Goal: Task Accomplishment & Management: Manage account settings

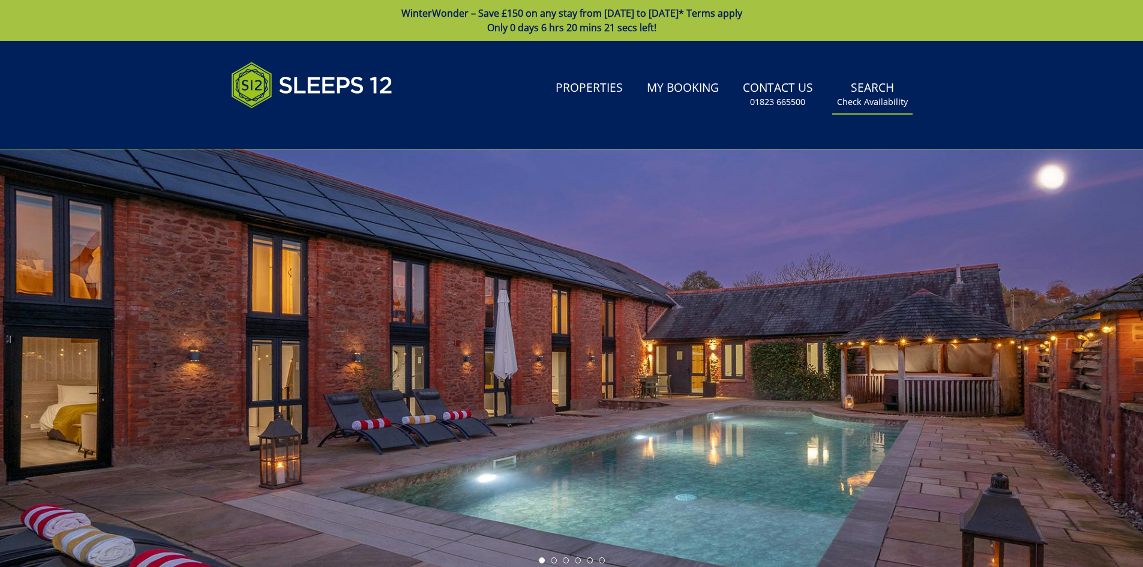
click at [859, 91] on link "Search Check Availability" at bounding box center [872, 94] width 80 height 39
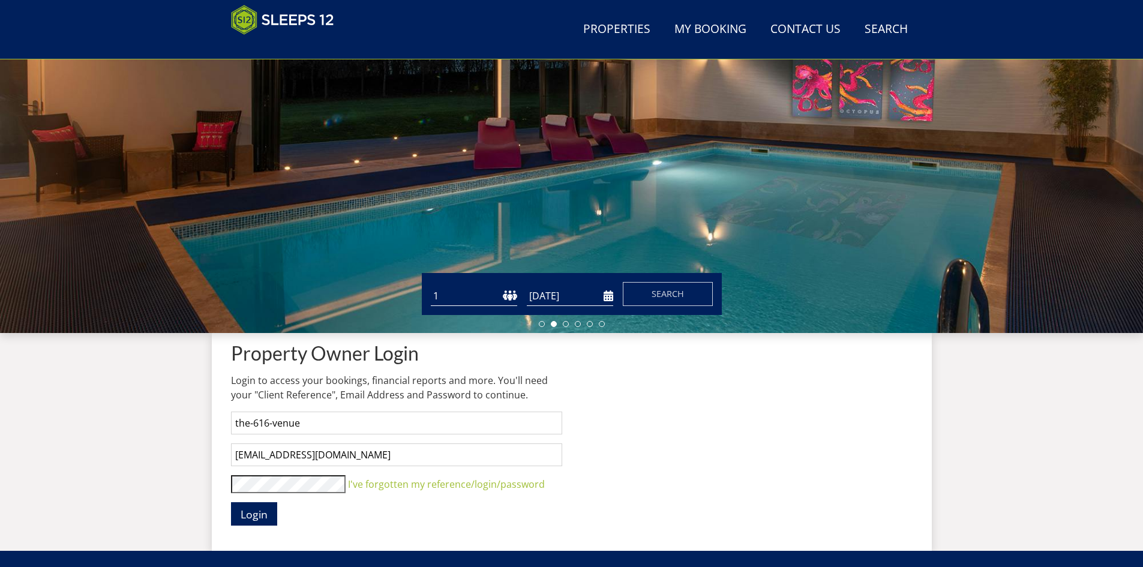
scroll to position [193, 0]
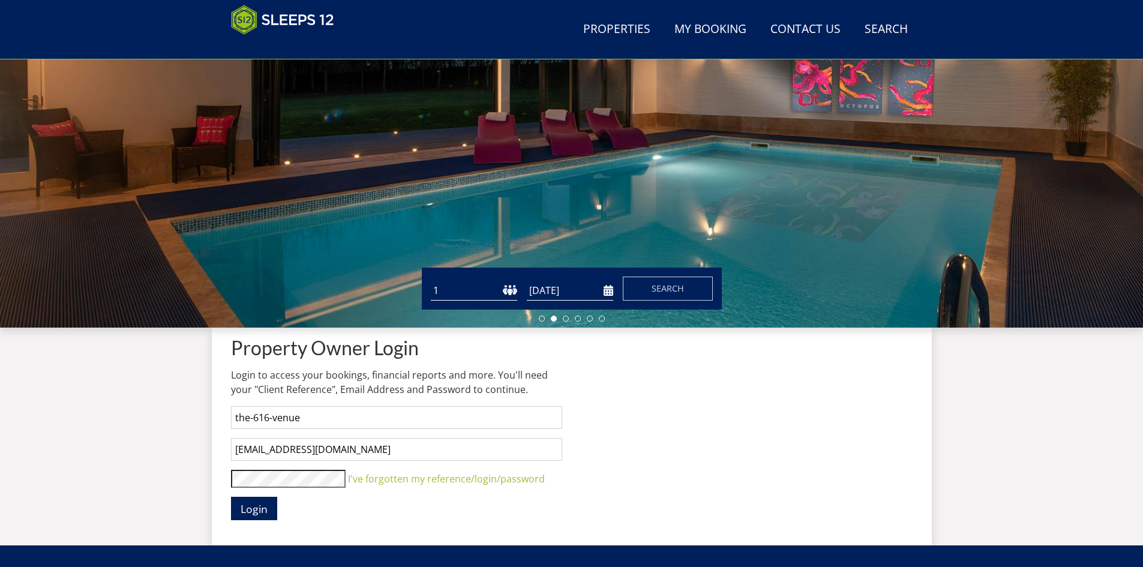
click at [231, 497] on button "Login" at bounding box center [254, 508] width 46 height 23
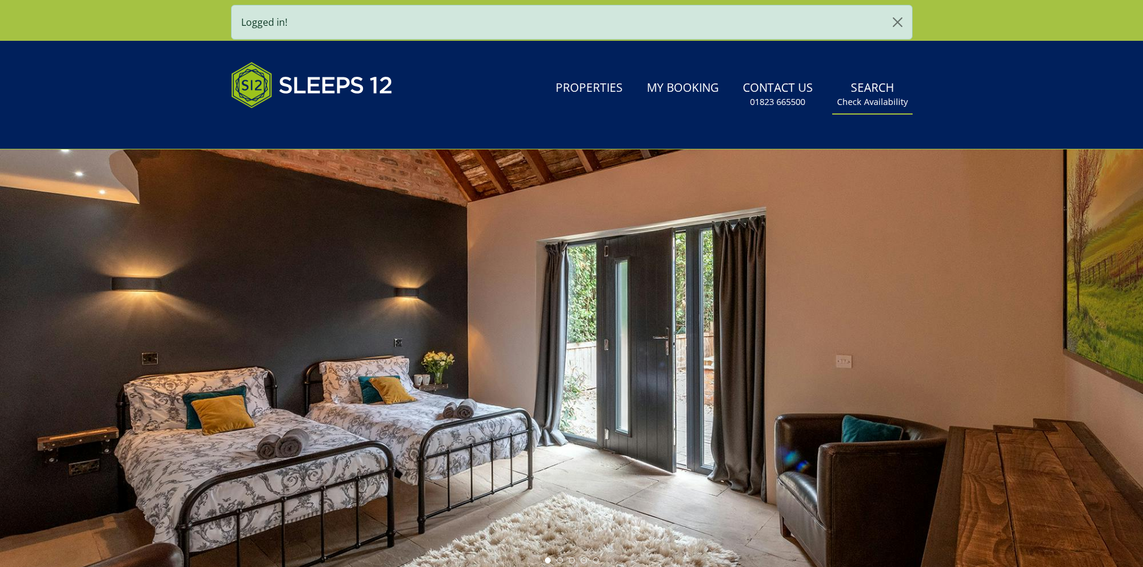
click at [860, 95] on link "Search Check Availability" at bounding box center [872, 94] width 80 height 39
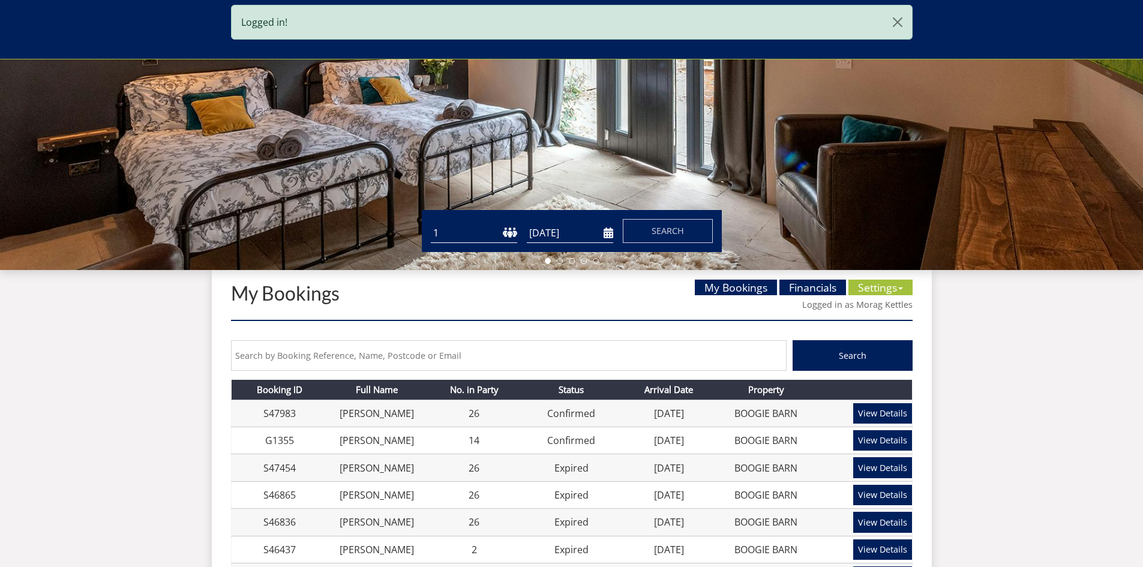
scroll to position [255, 0]
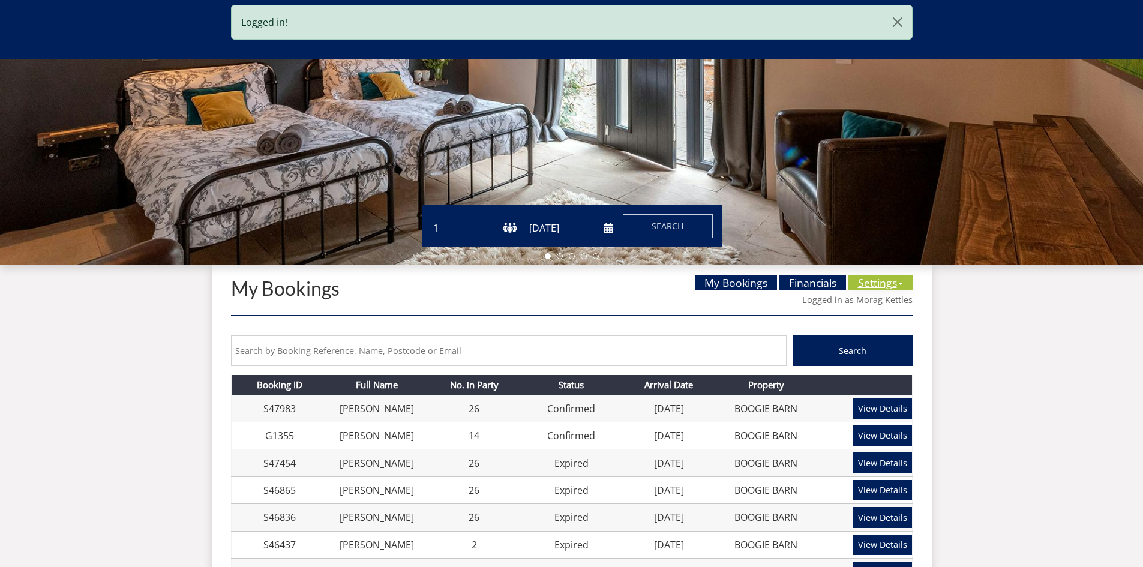
click at [869, 281] on link "Settings" at bounding box center [880, 283] width 64 height 16
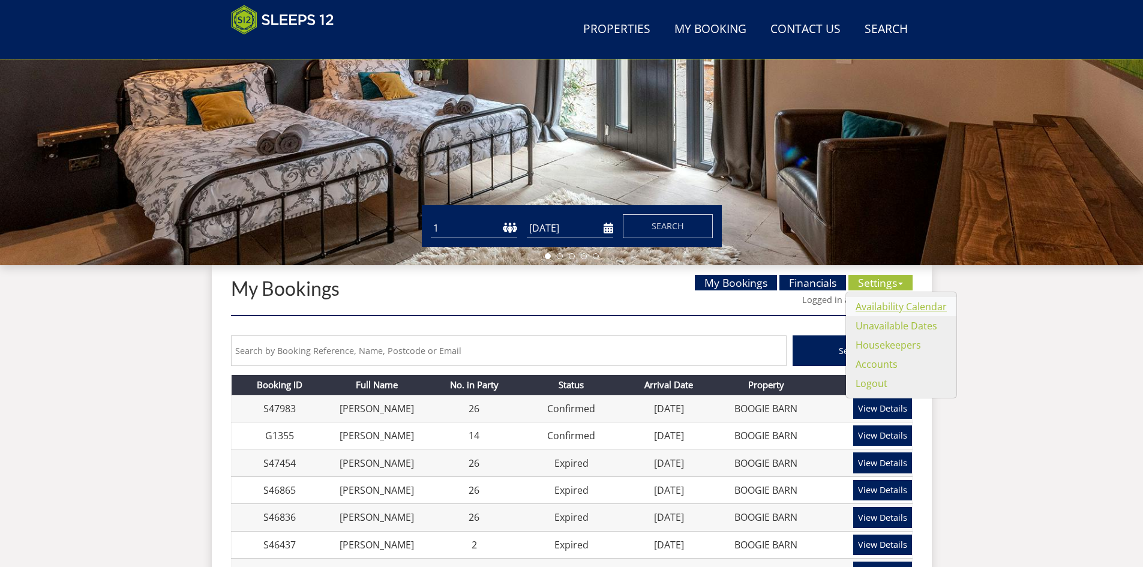
click at [873, 308] on link "Availability Calendar" at bounding box center [900, 306] width 91 height 13
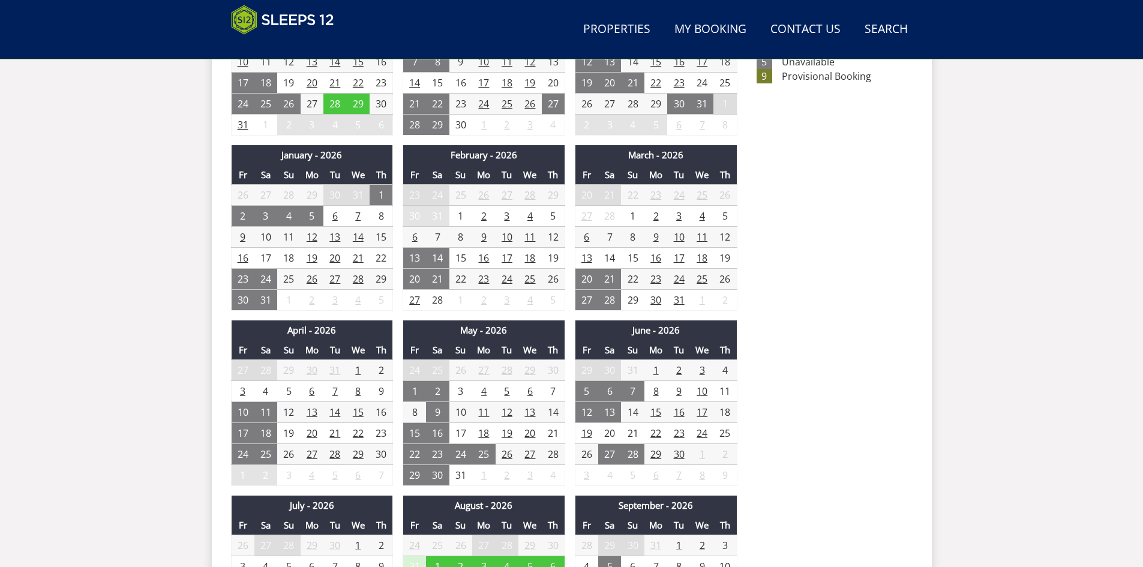
scroll to position [746, 0]
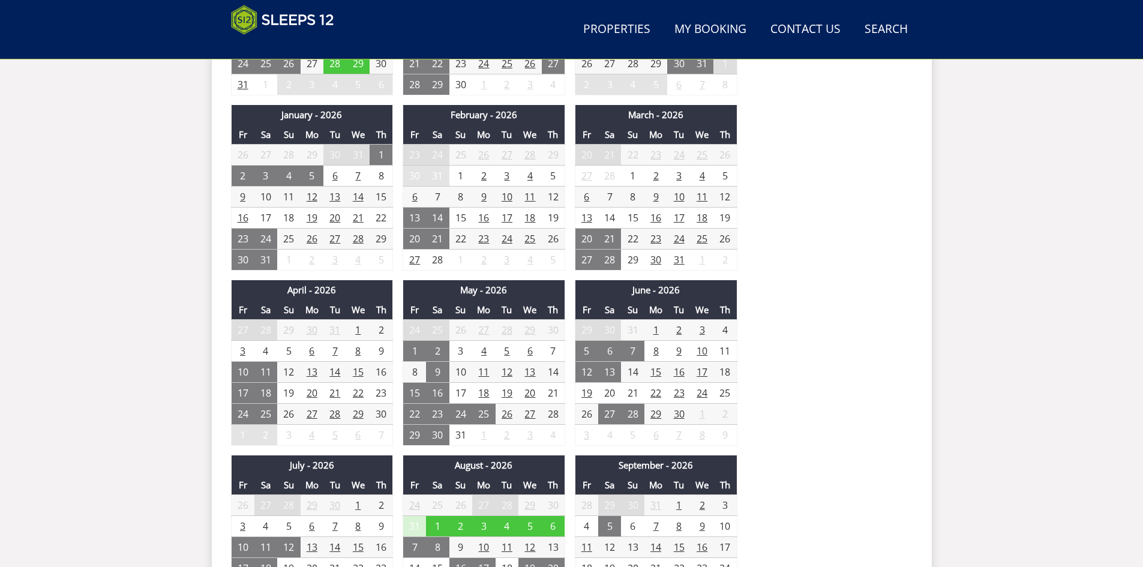
click at [412, 197] on td "6" at bounding box center [414, 197] width 23 height 21
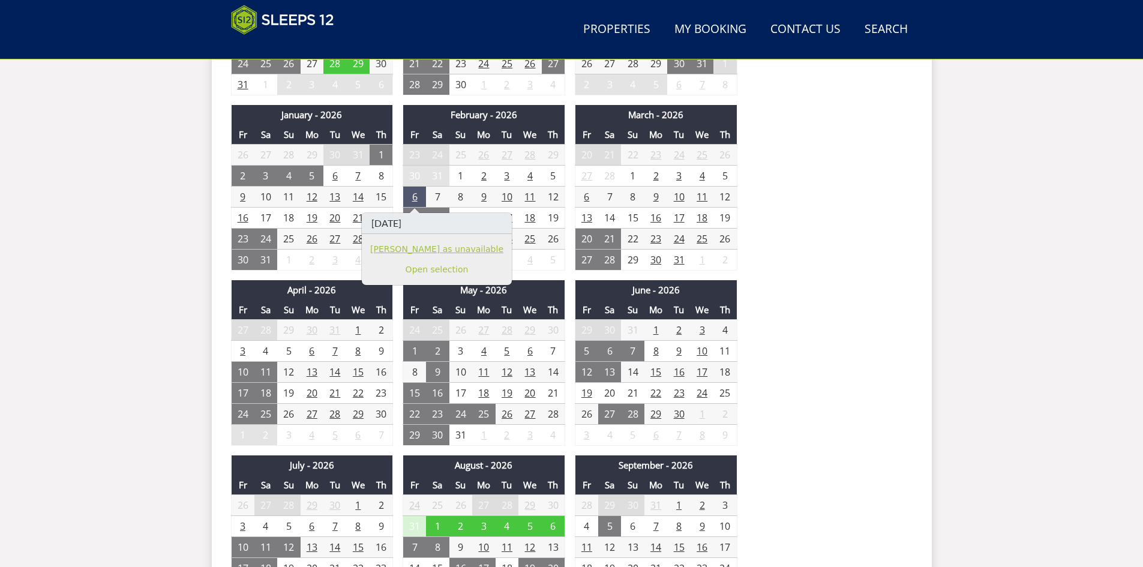
click at [404, 253] on link "[PERSON_NAME] as unavailable" at bounding box center [436, 249] width 133 height 13
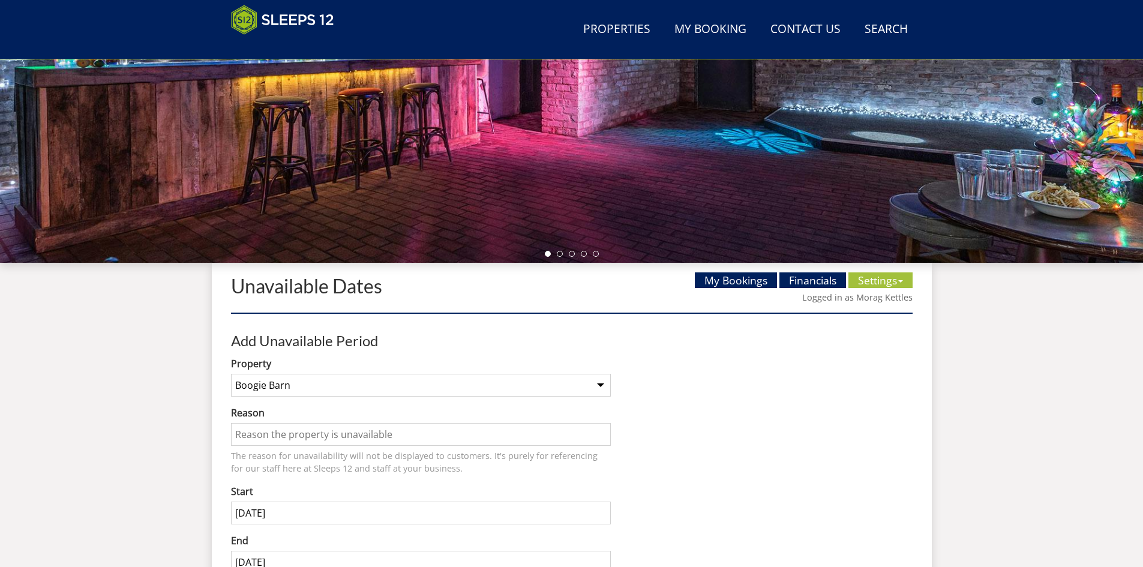
scroll to position [383, 0]
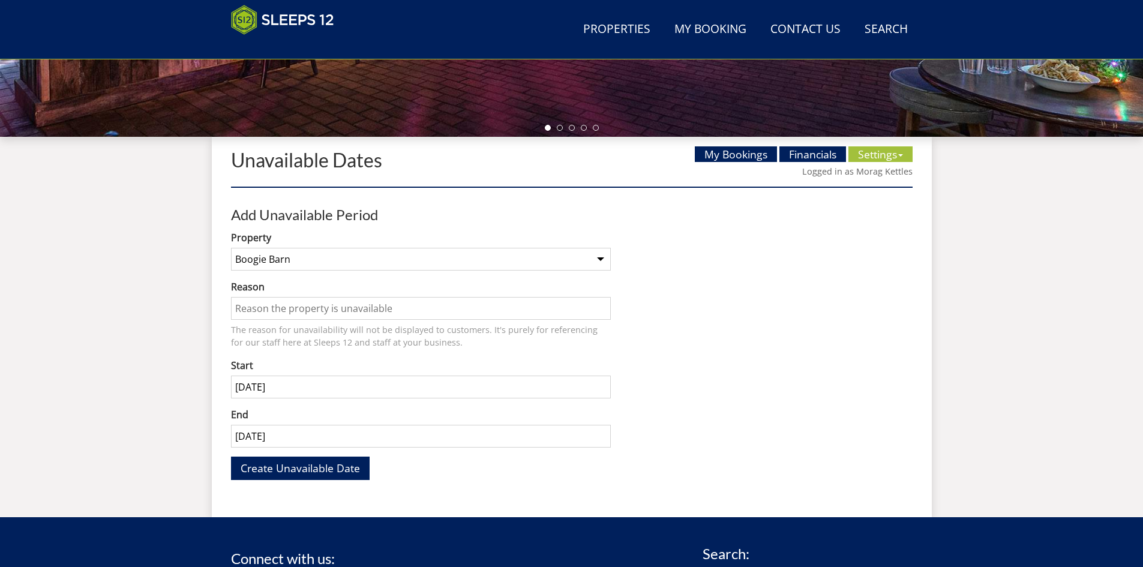
click at [326, 430] on input "[DATE]" at bounding box center [421, 436] width 380 height 23
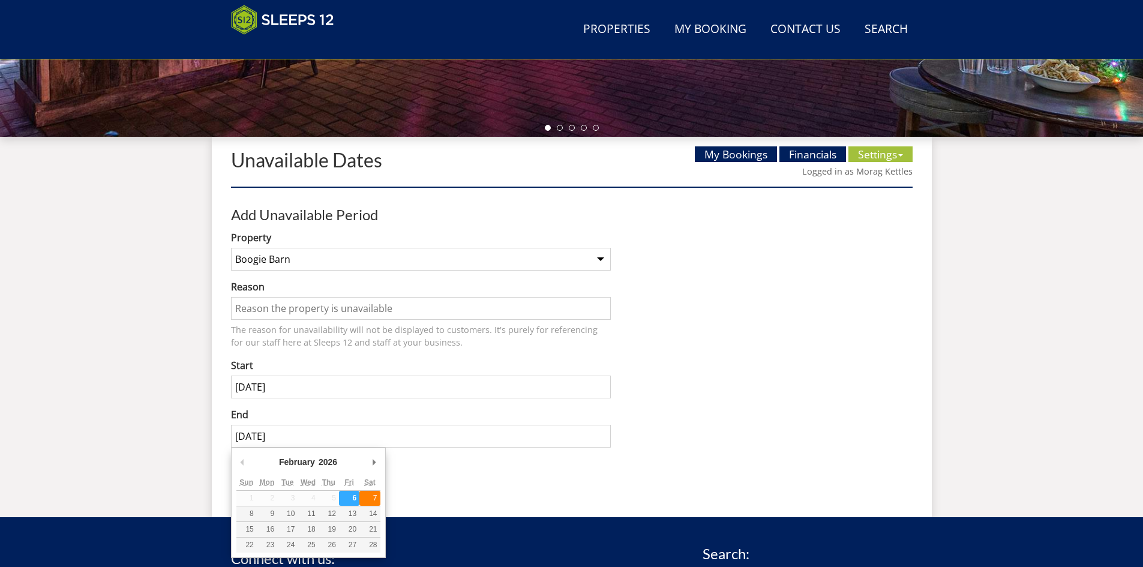
type input "[DATE]"
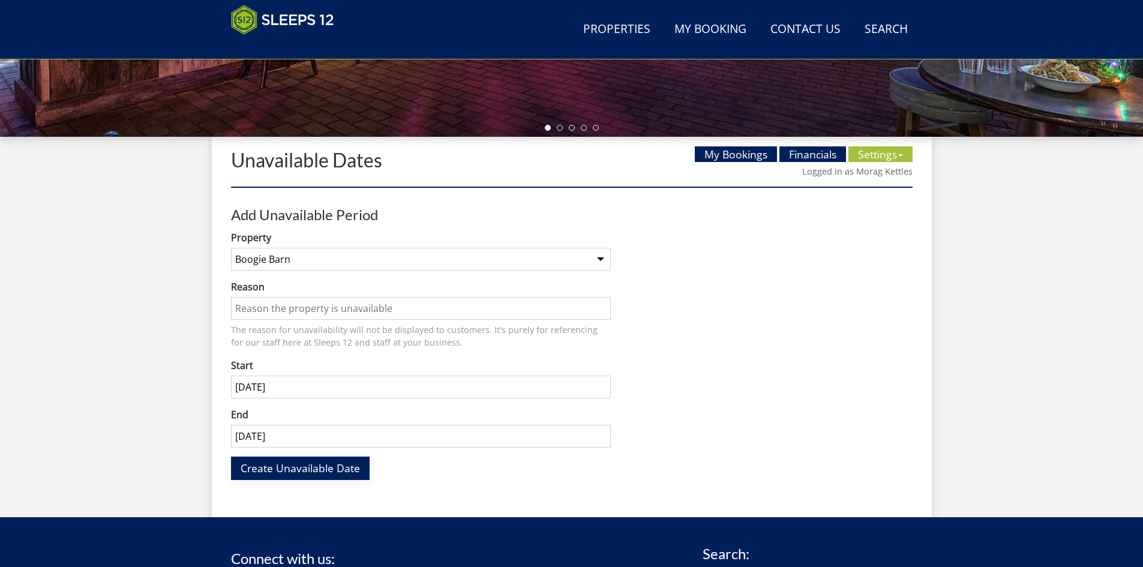
click at [322, 465] on span "Create Unavailable Date" at bounding box center [300, 468] width 119 height 14
